Goal: Task Accomplishment & Management: Manage account settings

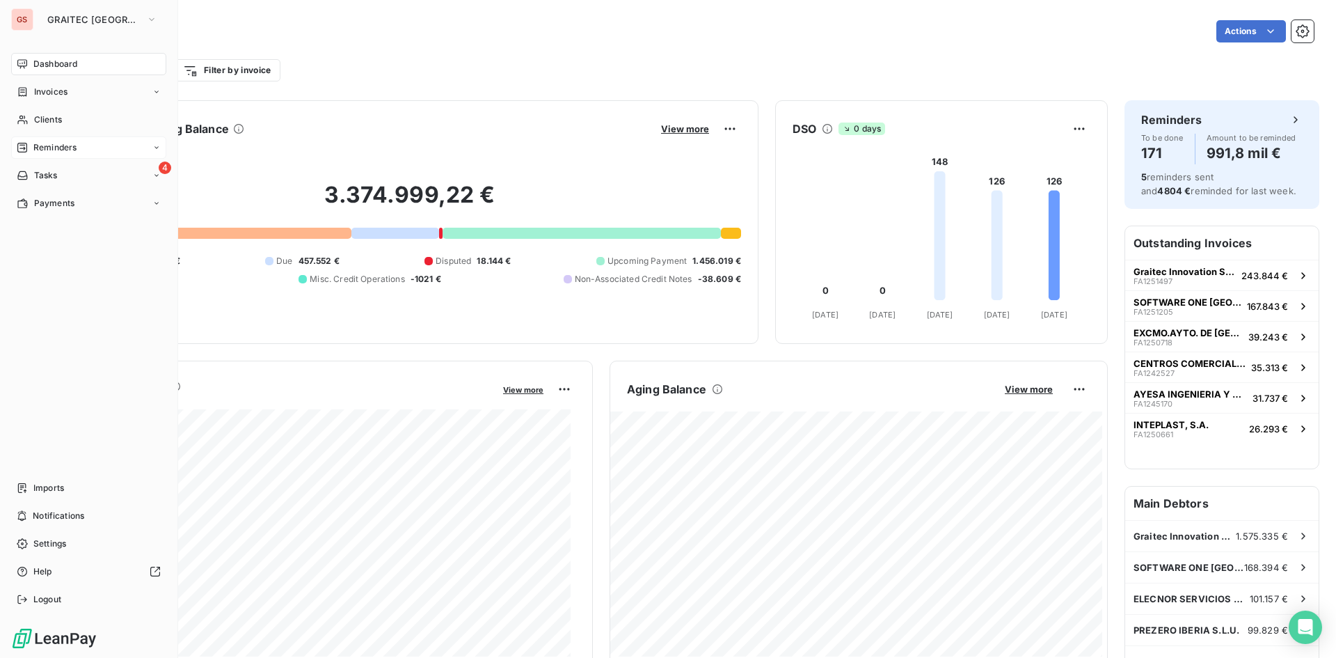
click at [74, 152] on span "Reminders" at bounding box center [54, 147] width 43 height 13
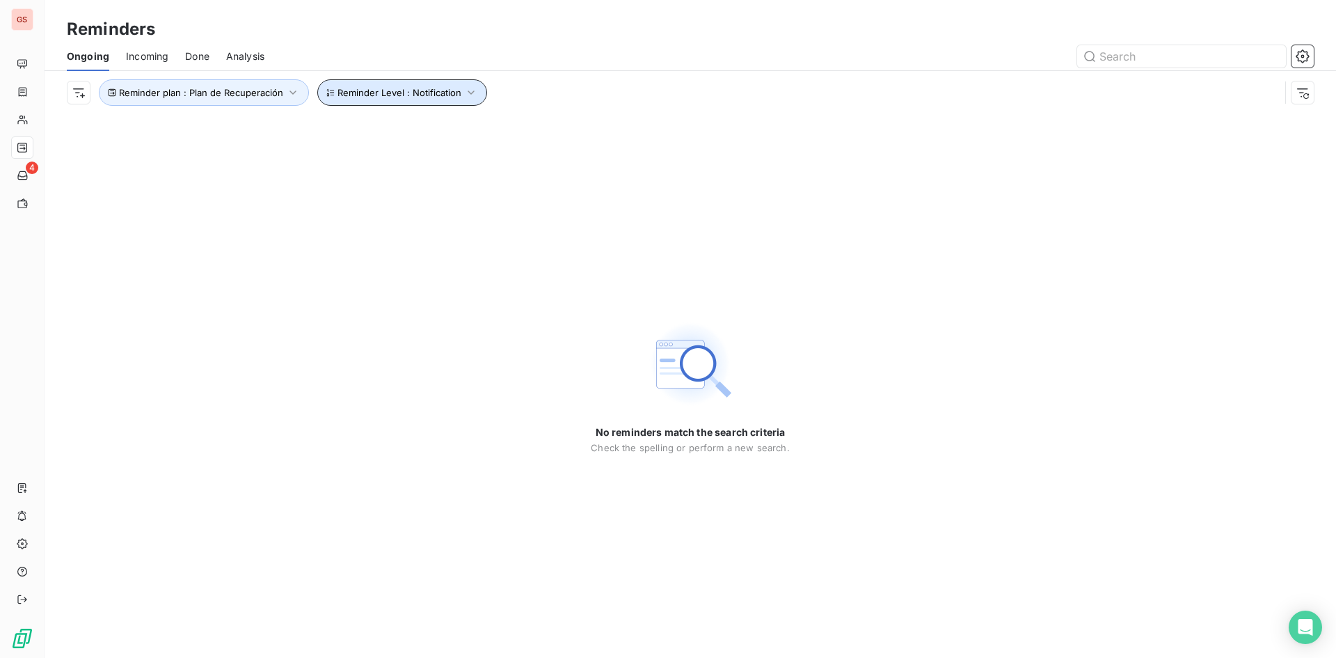
click at [376, 93] on span "Reminder Level : Notification" at bounding box center [400, 92] width 124 height 11
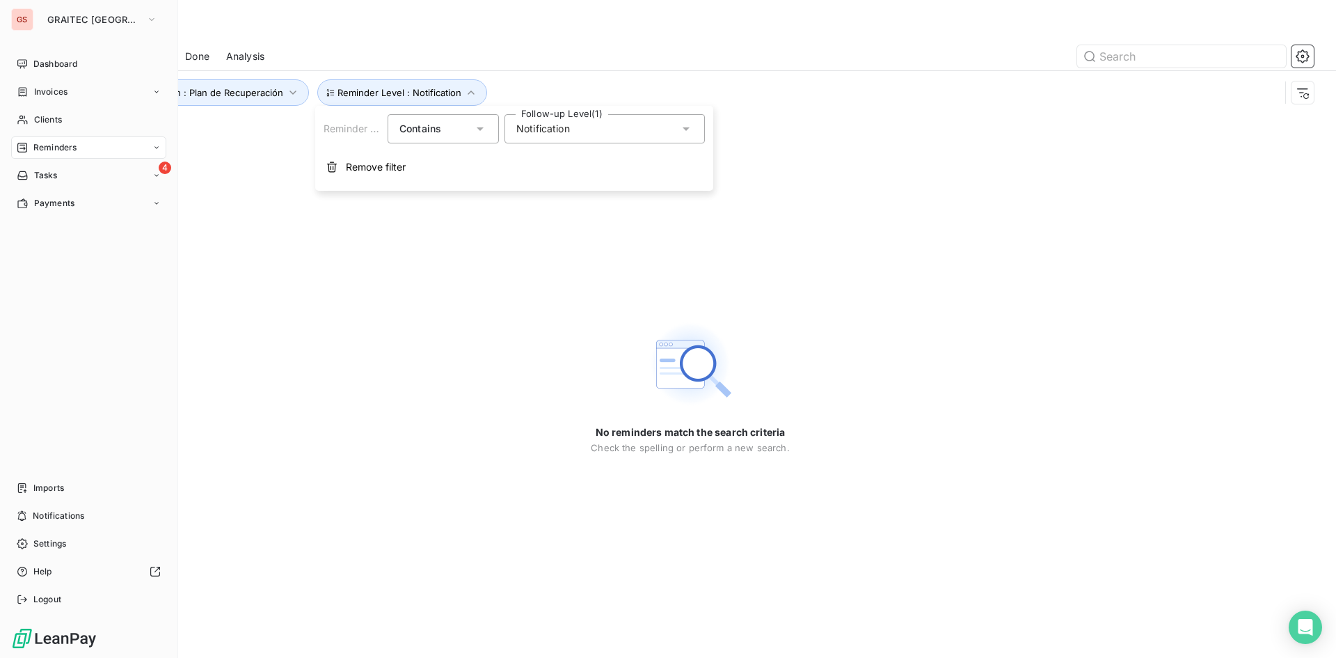
click at [37, 150] on span "Reminders" at bounding box center [54, 147] width 43 height 13
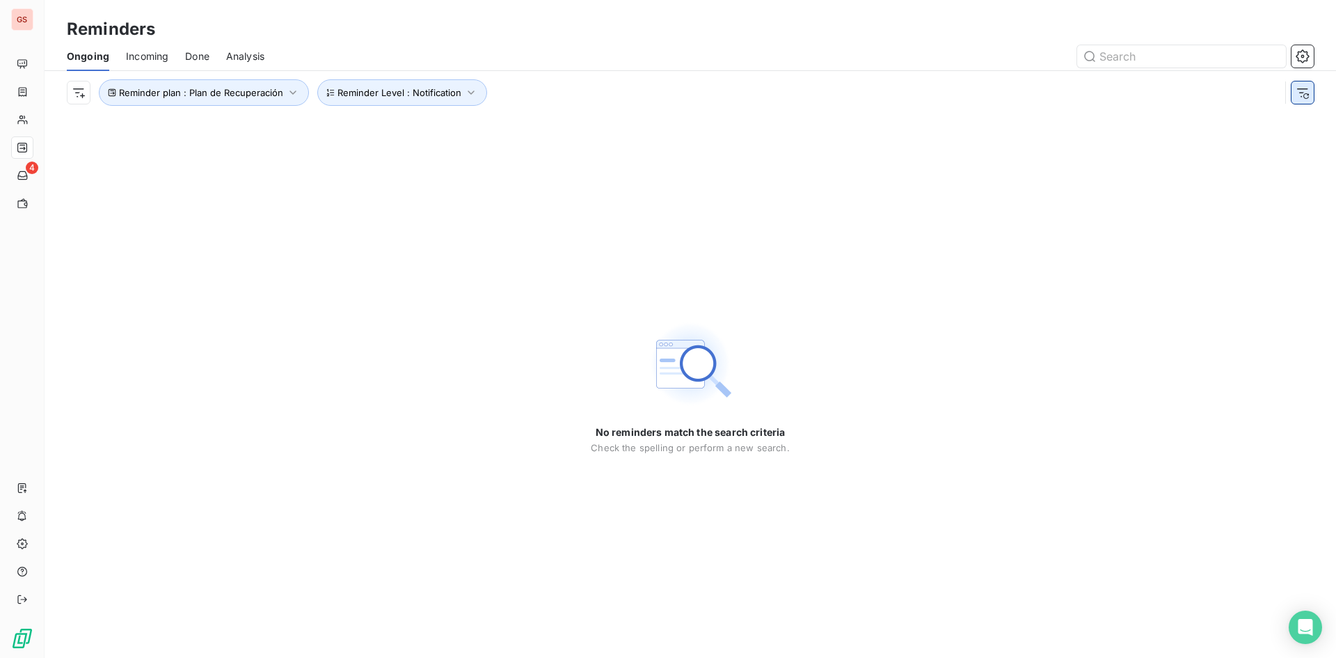
click at [1306, 97] on icon "button" at bounding box center [1303, 93] width 14 height 14
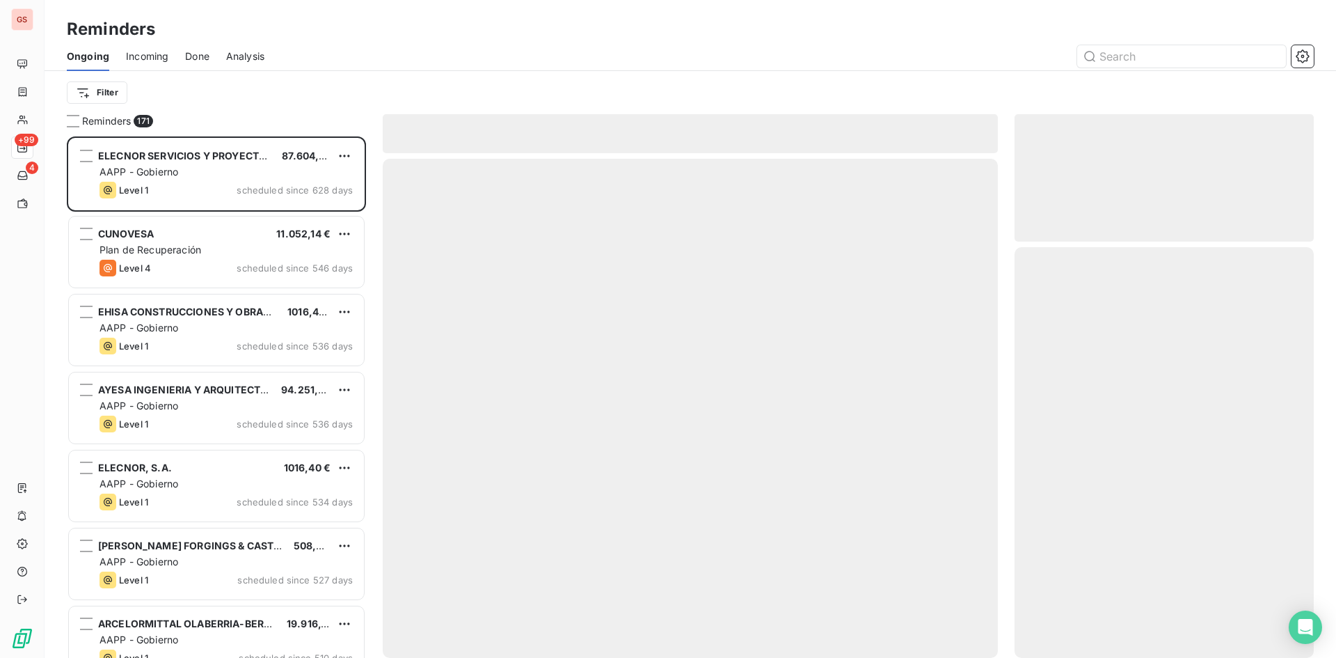
scroll to position [511, 289]
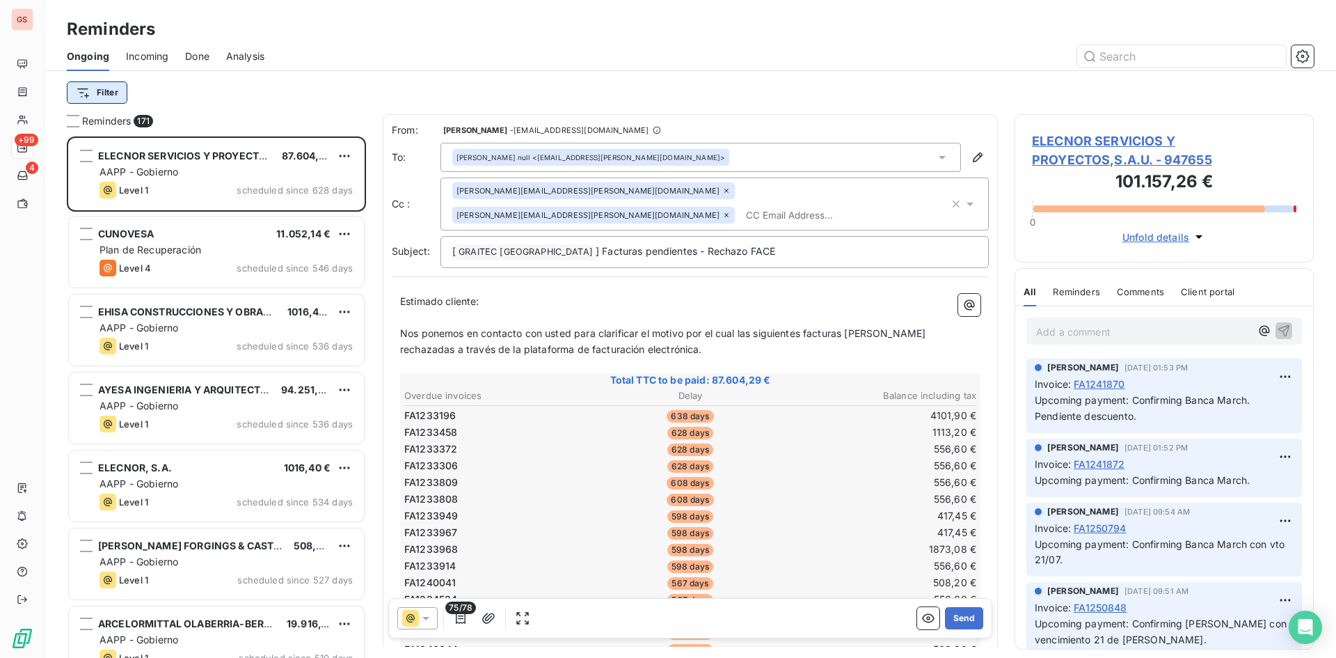
click at [116, 90] on html "GS +99 4 Reminders Ongoing Incoming Done Analysis Filter Reminders 171 ELECNOR …" at bounding box center [668, 329] width 1336 height 658
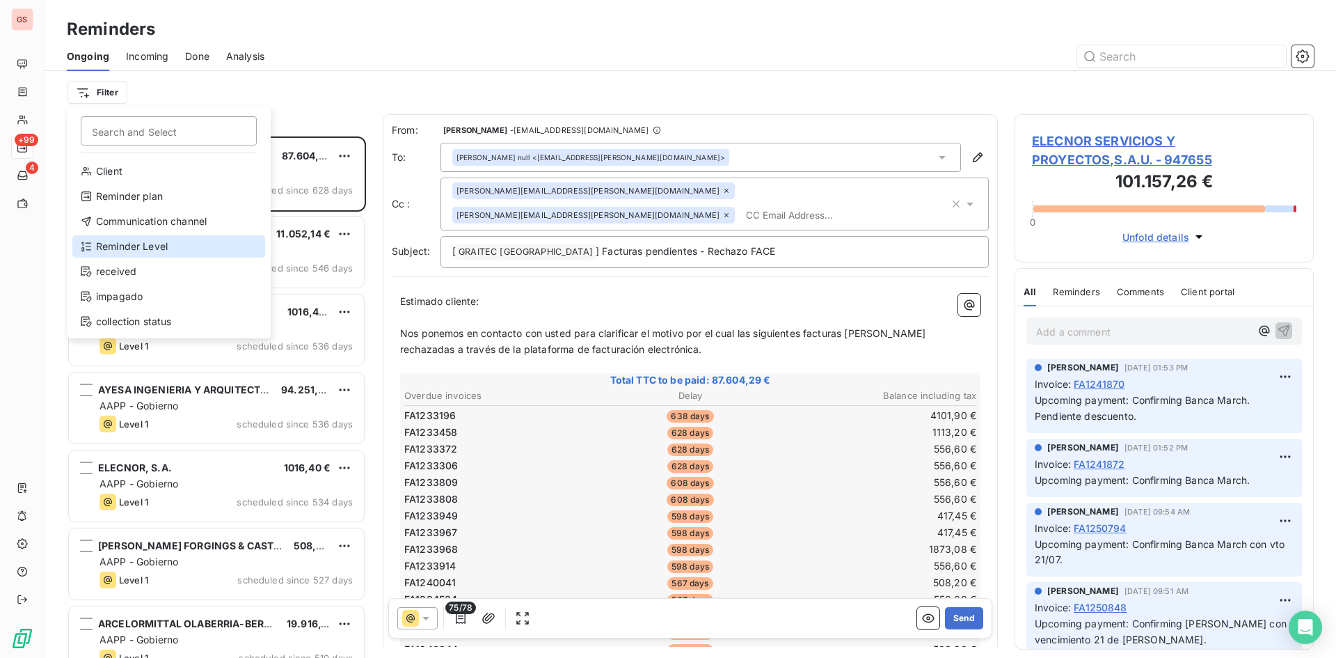
click at [145, 237] on div "Reminder Level" at bounding box center [168, 246] width 193 height 22
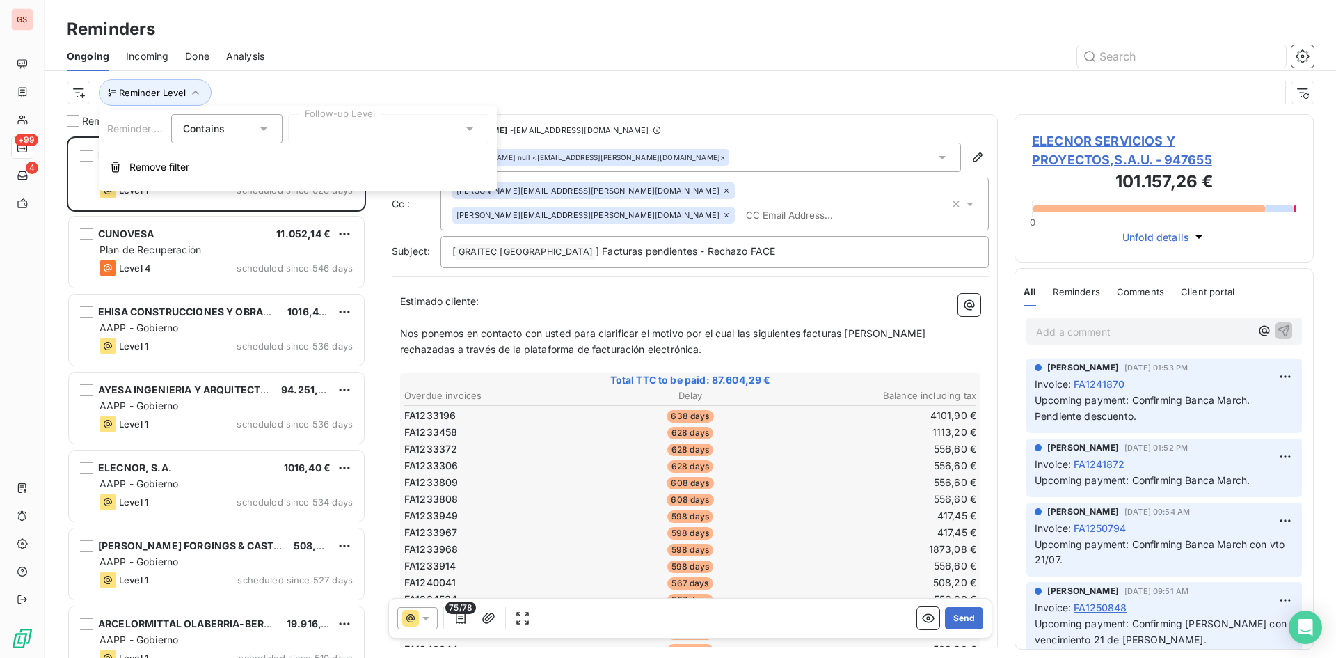
click at [370, 135] on div at bounding box center [388, 128] width 200 height 29
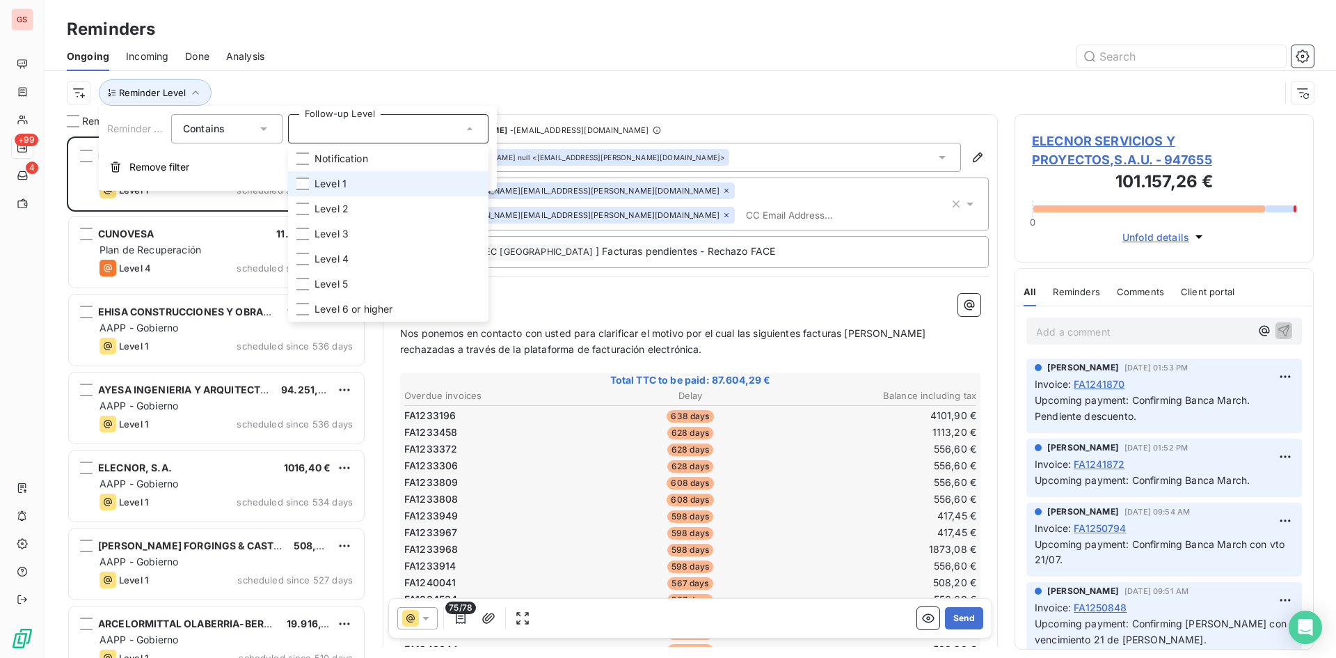
click at [365, 177] on li "Level 1" at bounding box center [388, 183] width 200 height 25
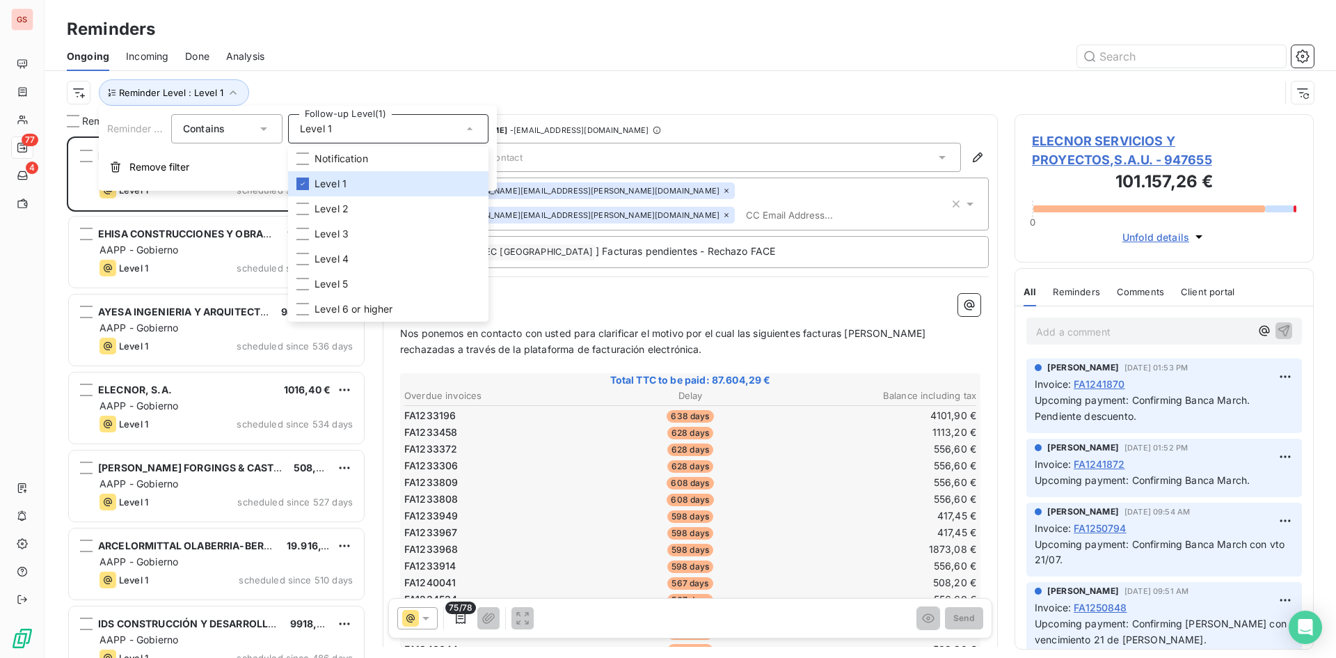
click at [466, 84] on div "Reminder Level : Level 1" at bounding box center [673, 92] width 1213 height 26
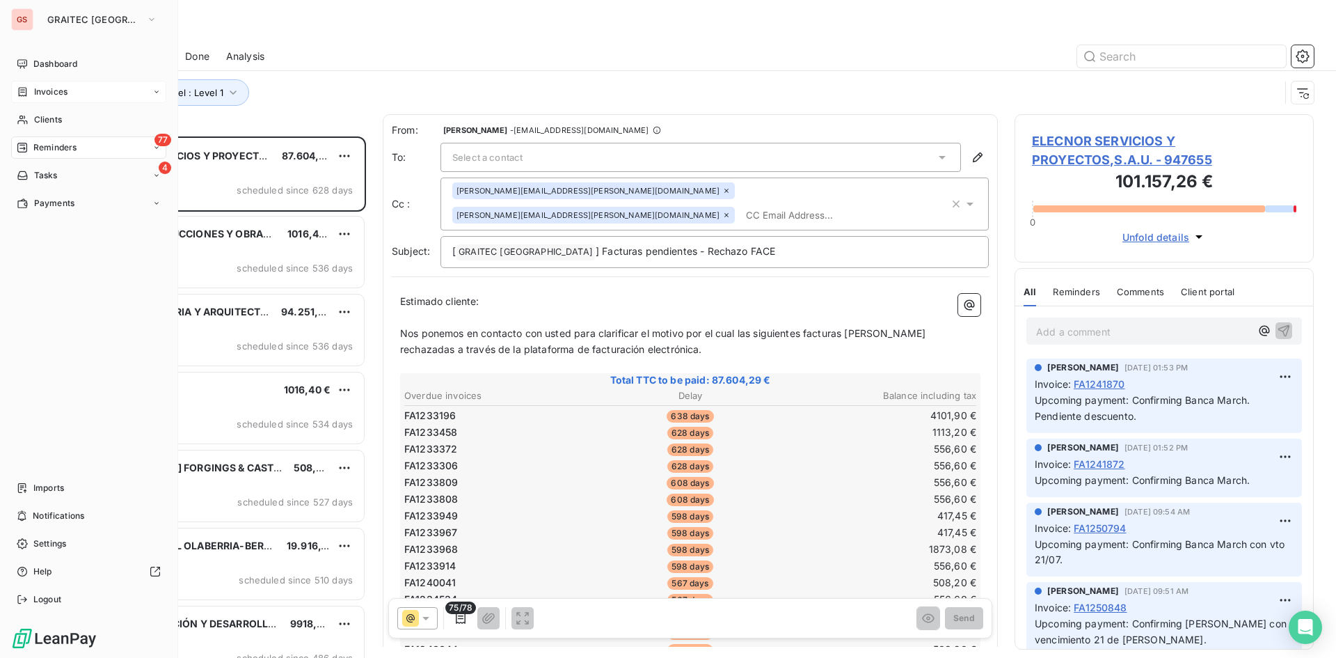
click at [49, 88] on span "Invoices" at bounding box center [50, 92] width 33 height 13
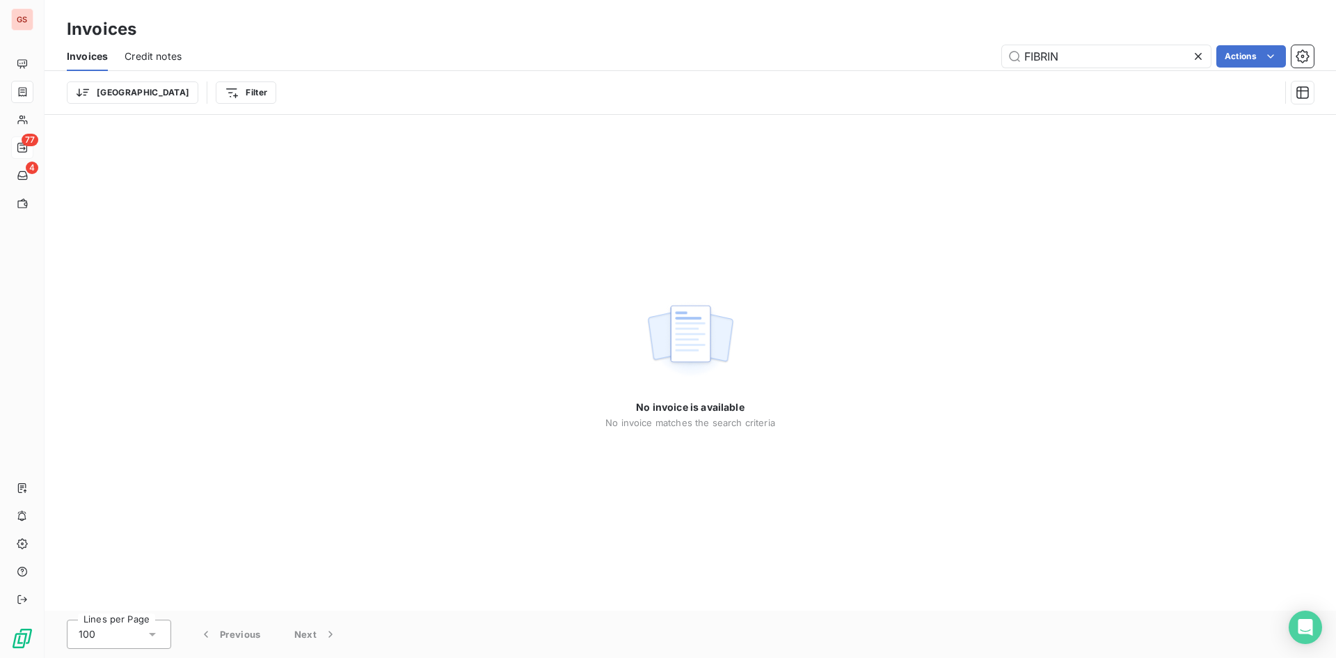
drag, startPoint x: 1093, startPoint y: 58, endPoint x: 917, endPoint y: 46, distance: 176.5
click at [919, 46] on div "FIBRIN Actions" at bounding box center [756, 56] width 1116 height 22
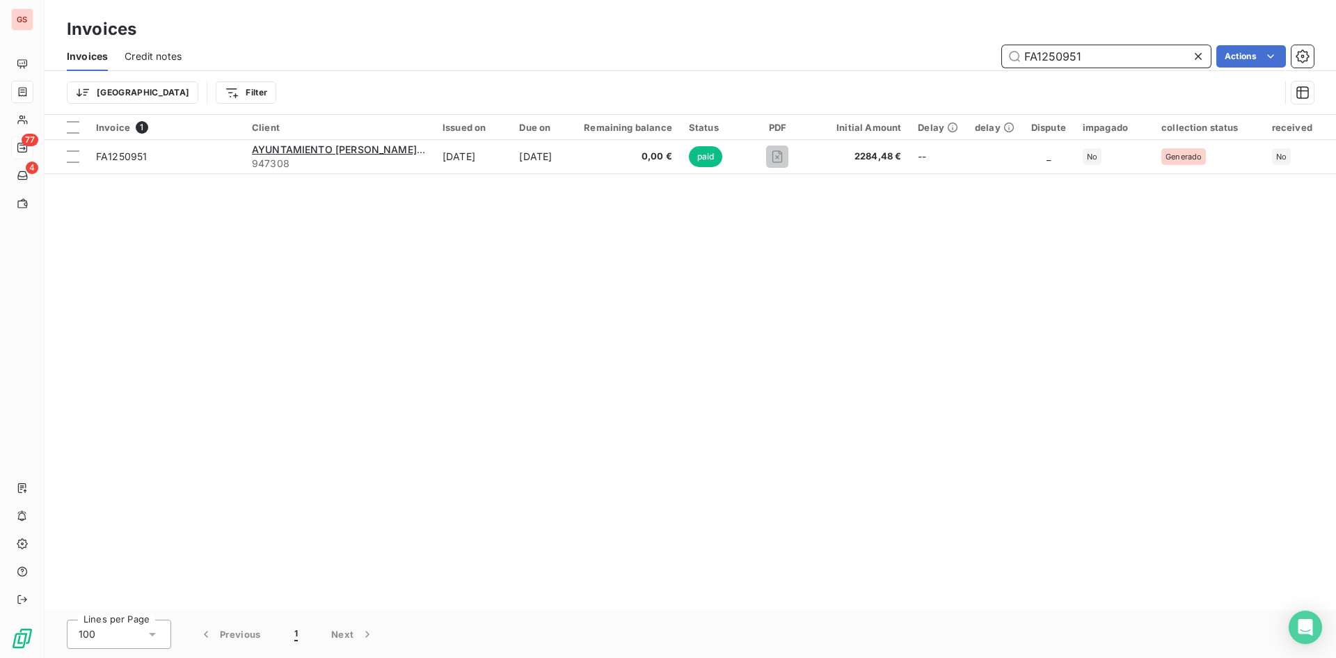
drag, startPoint x: 1105, startPoint y: 58, endPoint x: 904, endPoint y: 39, distance: 201.4
click at [911, 39] on div "Invoices Invoices Credit notes FA1250951 Actions Trier Filter" at bounding box center [691, 57] width 1292 height 115
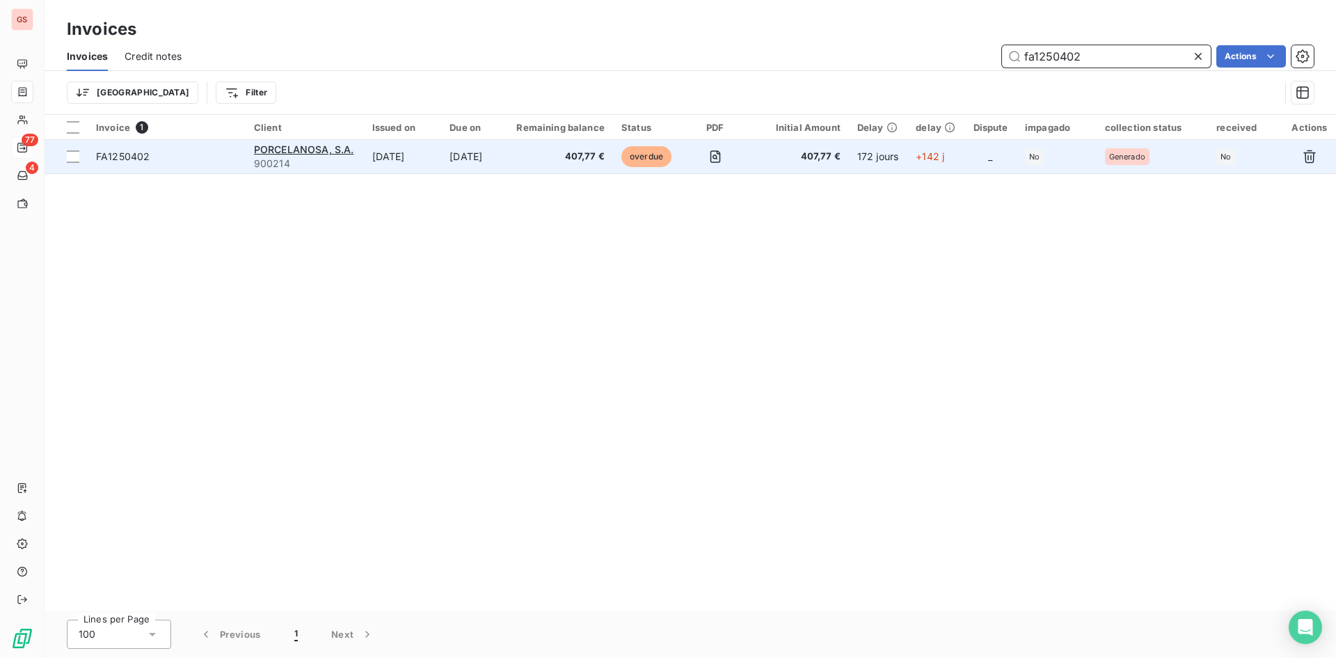
type input "fa1250402"
click at [604, 160] on span "407,77 €" at bounding box center [559, 157] width 89 height 14
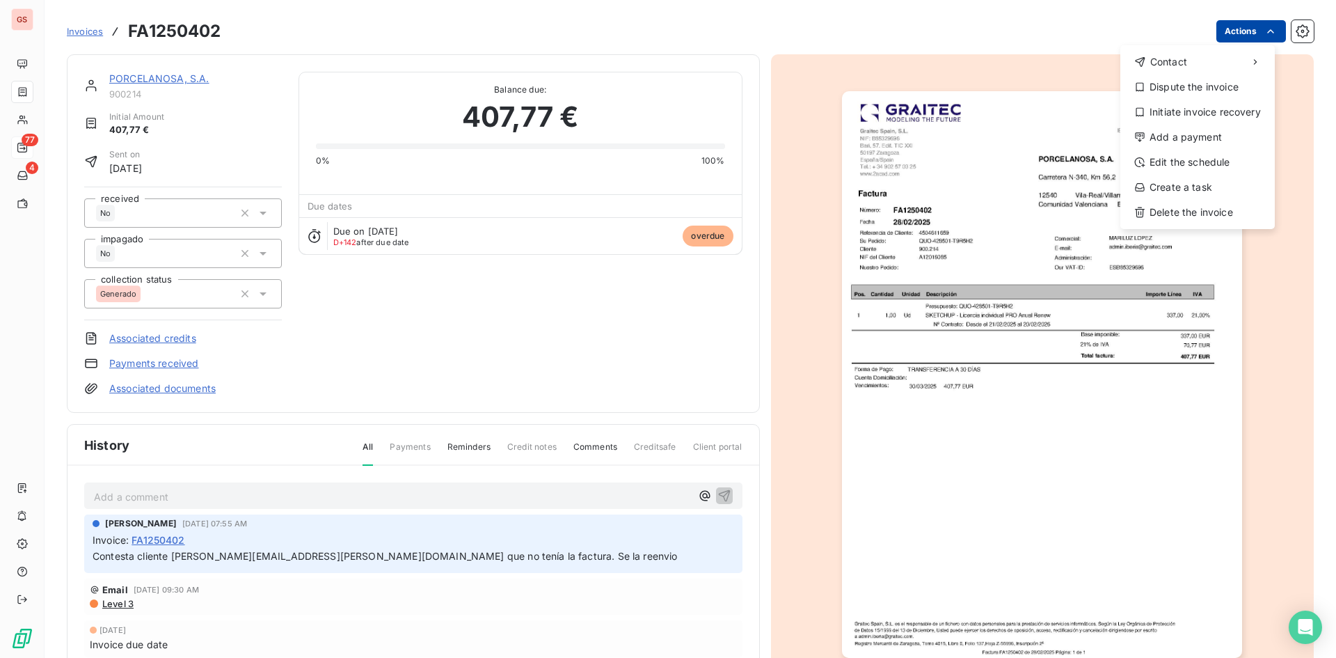
click at [1237, 25] on html "GS 77 4 Invoices FA1250402 Actions Contact Dispute the invoice Initiate invoice…" at bounding box center [668, 329] width 1336 height 658
click at [1194, 134] on div "Add a payment" at bounding box center [1197, 137] width 143 height 22
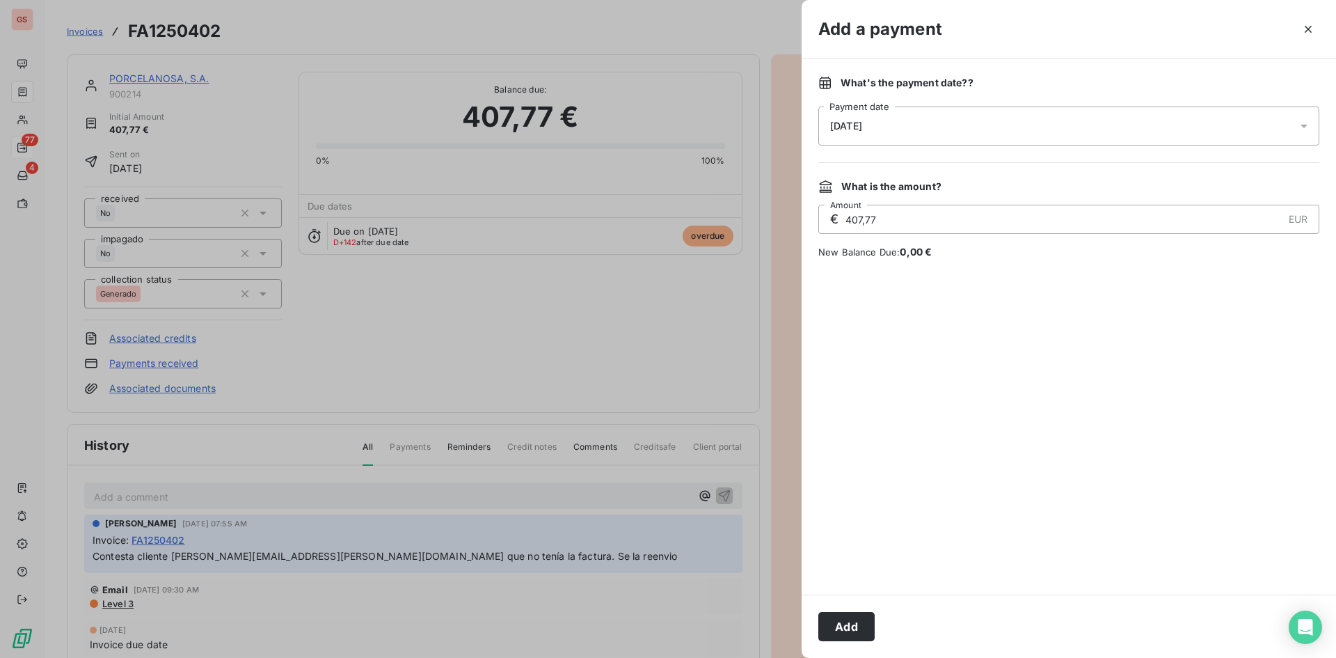
click at [944, 134] on div "[DATE]" at bounding box center [1068, 125] width 501 height 39
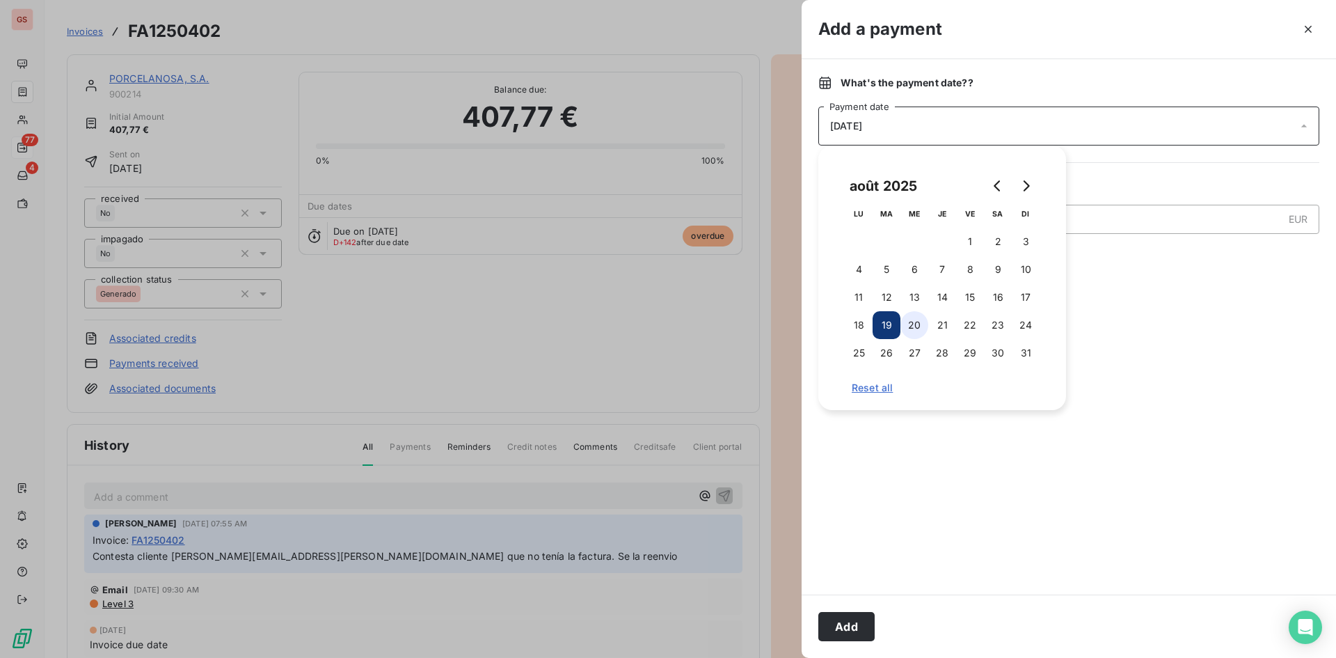
click at [919, 323] on button "20" at bounding box center [915, 325] width 28 height 28
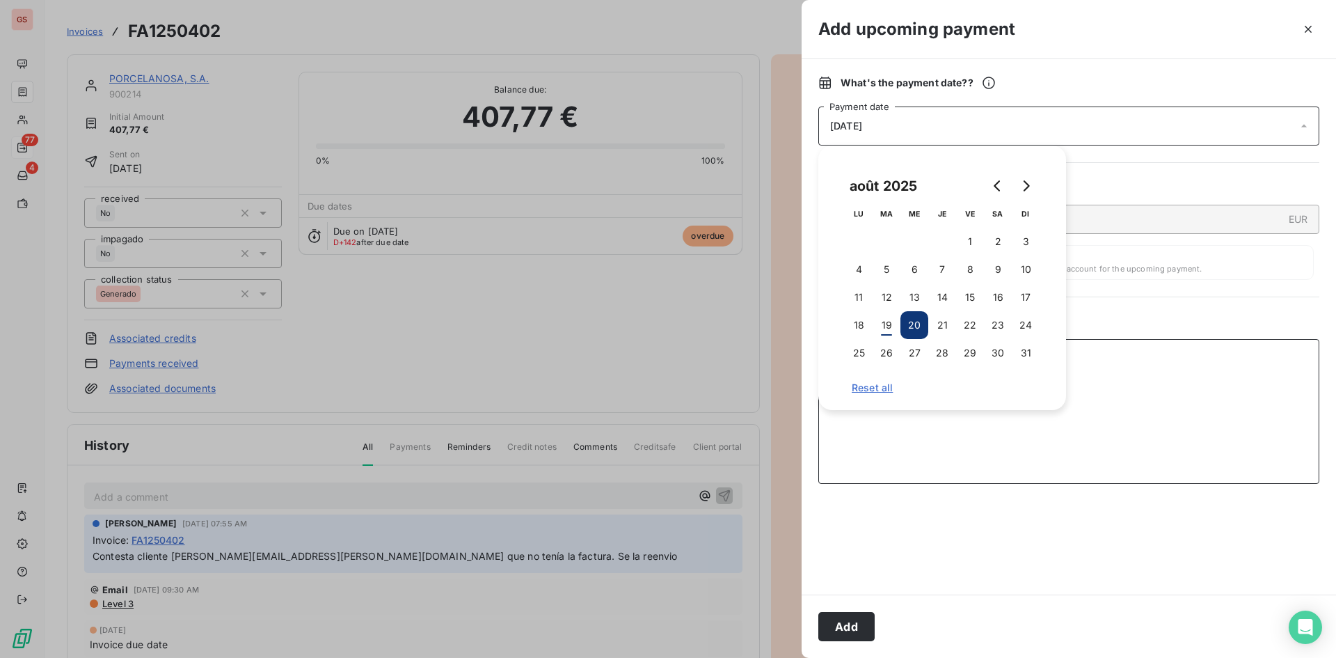
click at [934, 475] on textarea "Add a comment ( optional )" at bounding box center [1068, 411] width 501 height 145
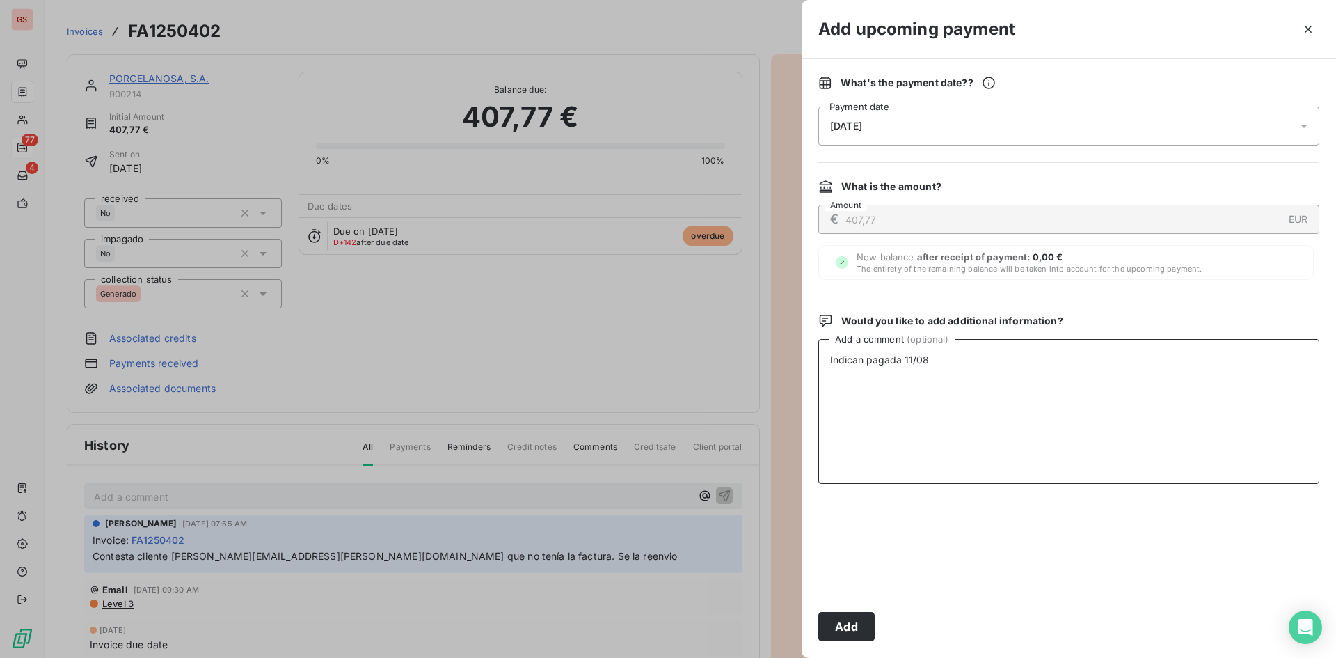
type textarea "Indican pagada 11/08"
drag, startPoint x: 896, startPoint y: 86, endPoint x: 895, endPoint y: 107, distance: 21.6
click at [897, 91] on div "What's the payment date? ? [DATE] Payment date" at bounding box center [1068, 111] width 501 height 70
click at [895, 118] on div "[DATE]" at bounding box center [1068, 125] width 501 height 39
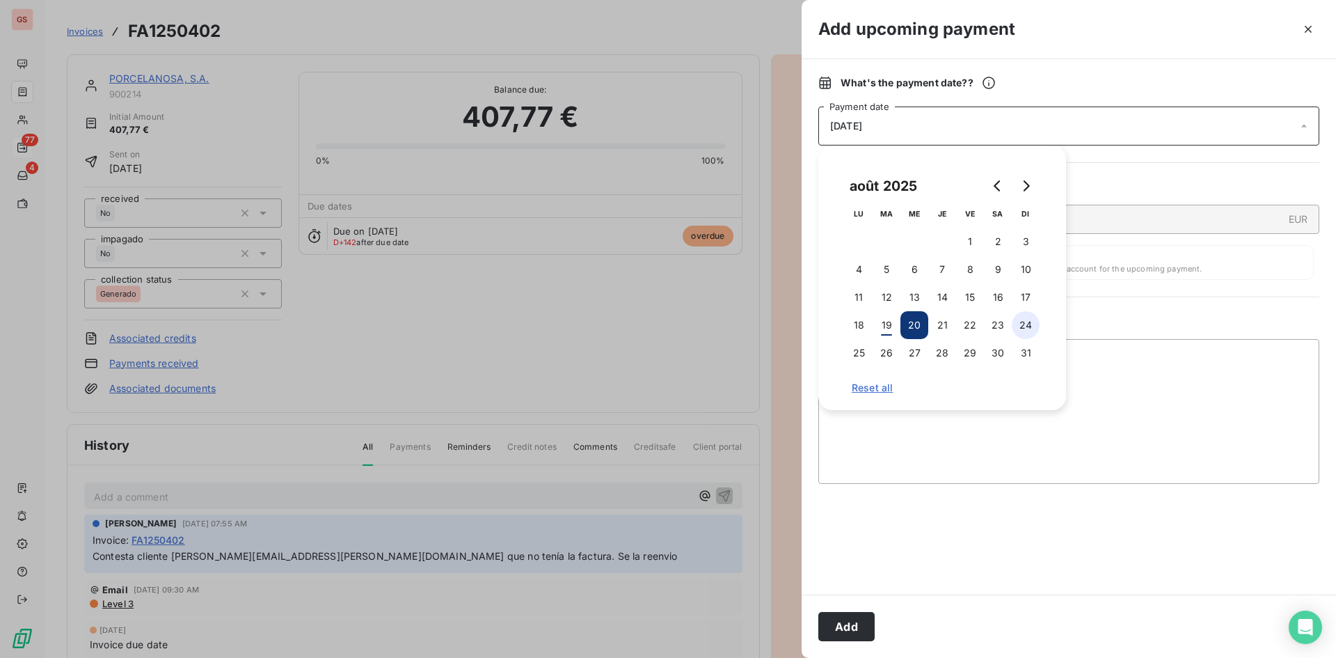
click at [1026, 330] on button "24" at bounding box center [1026, 325] width 28 height 28
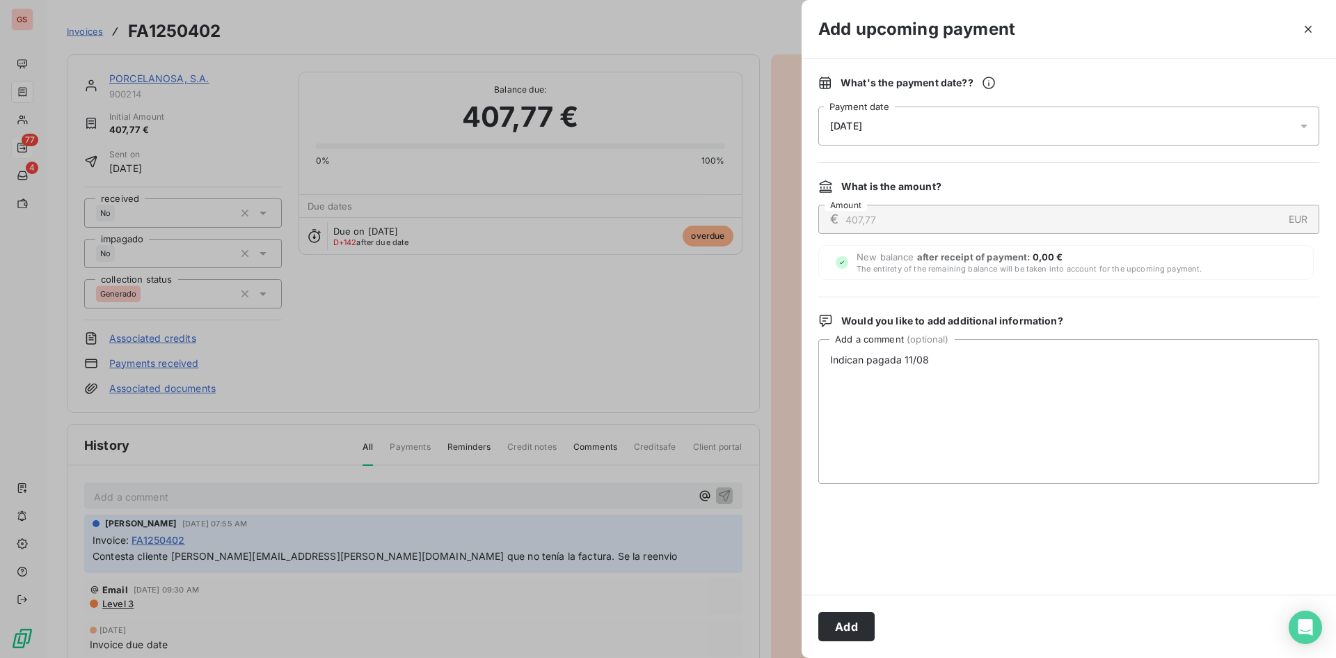
click at [854, 633] on button "Add" at bounding box center [846, 626] width 56 height 29
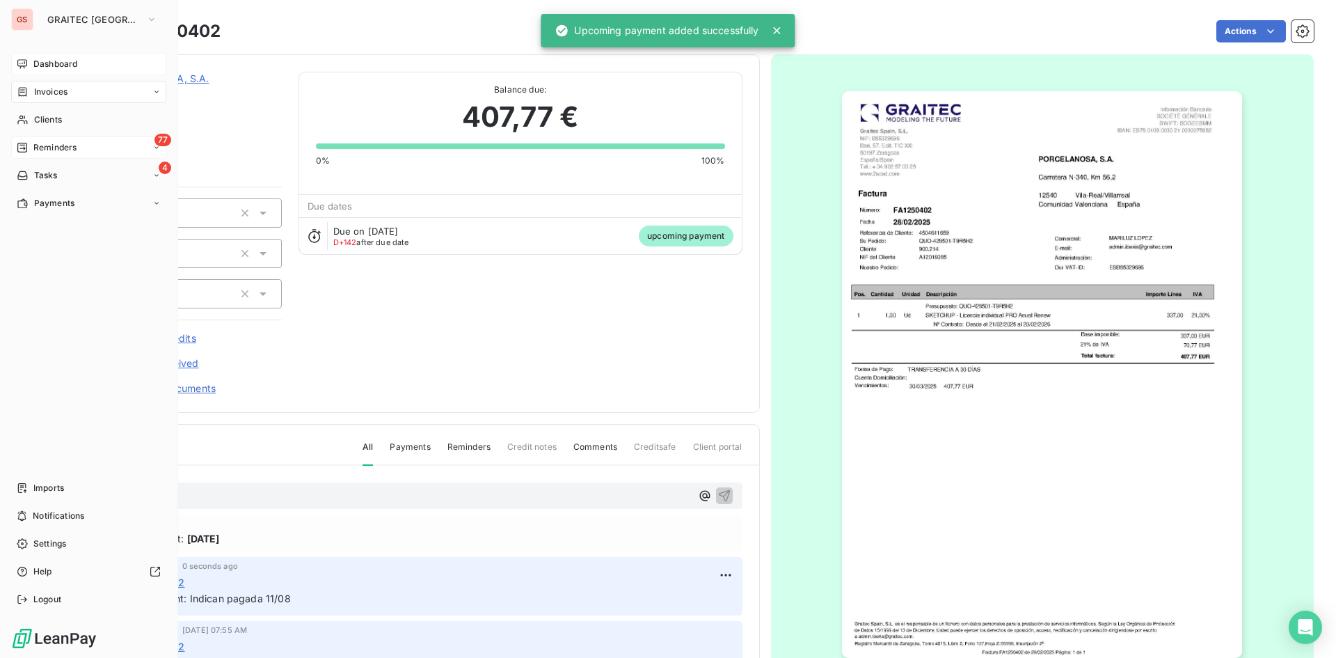
click at [17, 61] on icon at bounding box center [22, 63] width 10 height 9
